Goal: Complete application form

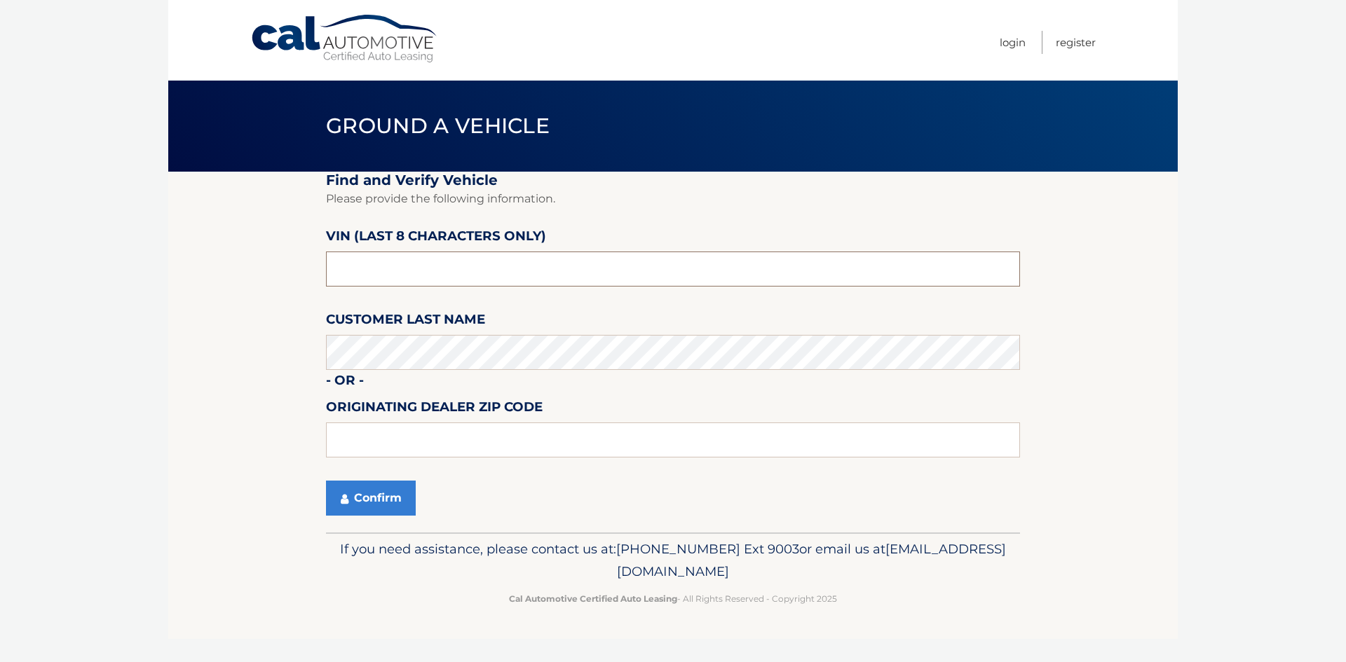
click at [407, 277] on input "text" at bounding box center [673, 269] width 694 height 35
type input "5*******"
type input "pc549218"
type input "15044"
click at [390, 491] on button "Confirm" at bounding box center [371, 498] width 90 height 35
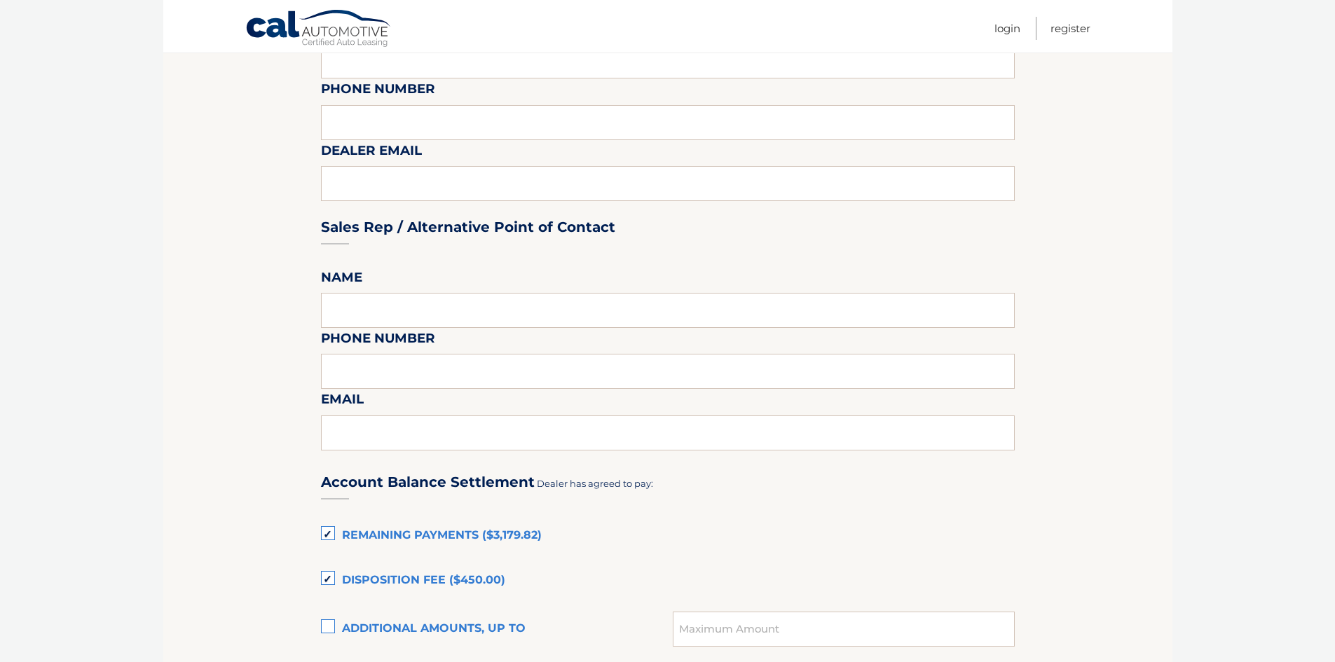
scroll to position [771, 0]
